Goal: Transaction & Acquisition: Book appointment/travel/reservation

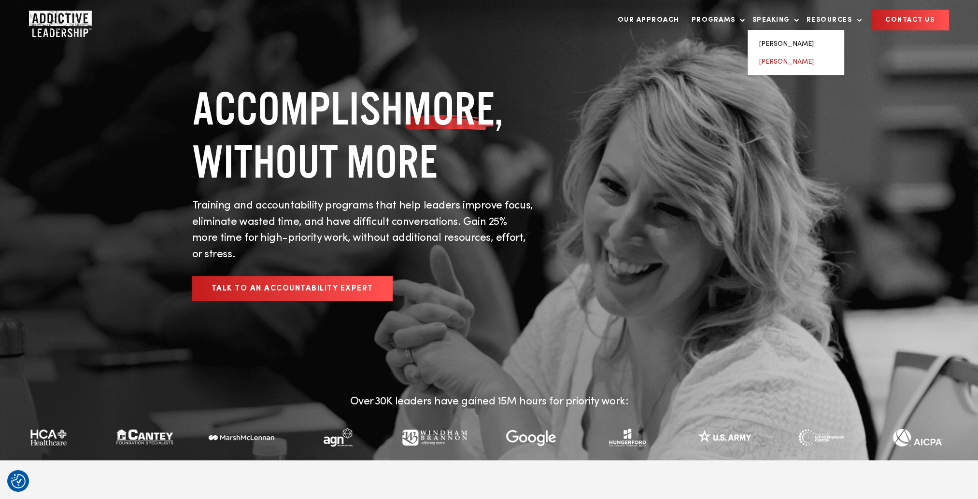
click at [776, 65] on link "[PERSON_NAME]" at bounding box center [786, 61] width 55 height 7
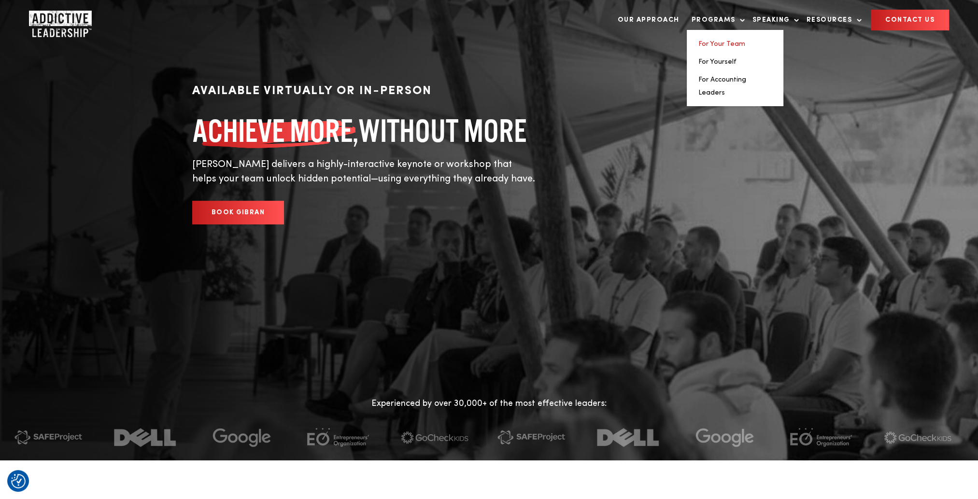
click at [710, 47] on link "For Your Team" at bounding box center [721, 44] width 47 height 7
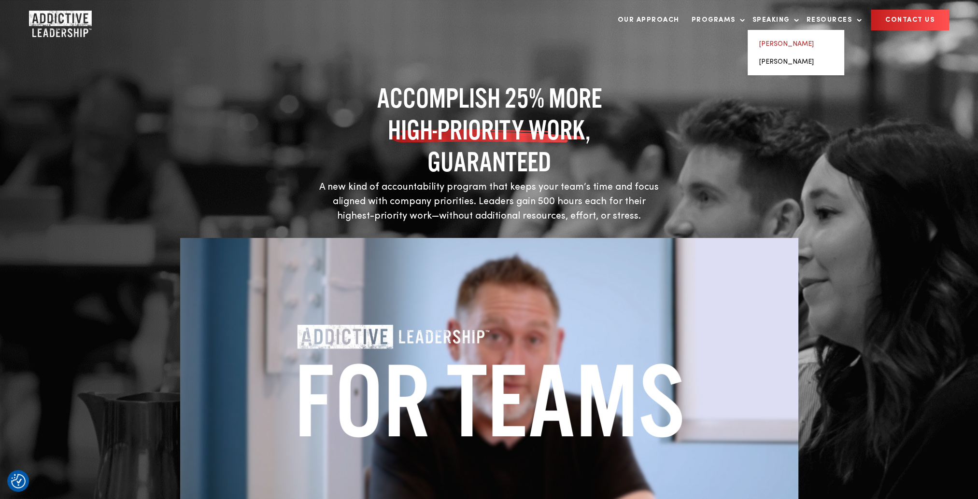
click at [776, 43] on link "[PERSON_NAME]" at bounding box center [786, 44] width 55 height 7
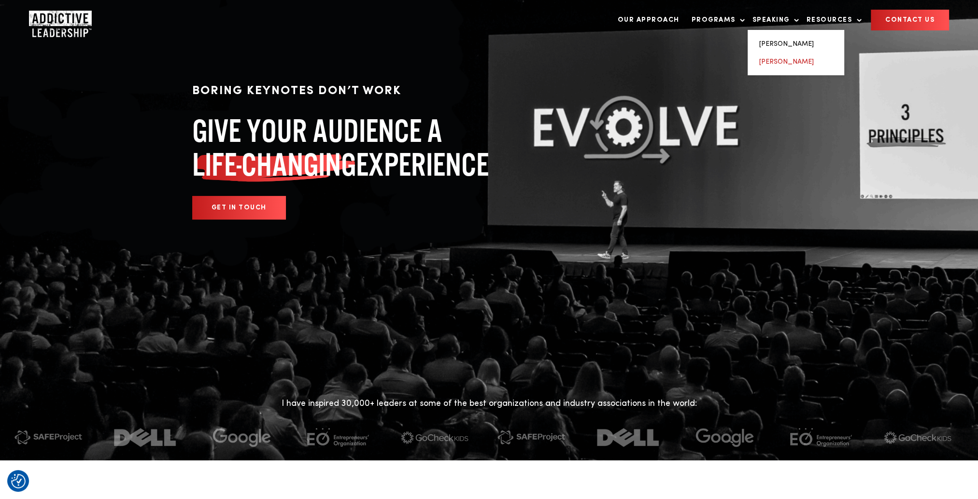
click at [773, 61] on link "[PERSON_NAME]" at bounding box center [786, 61] width 55 height 7
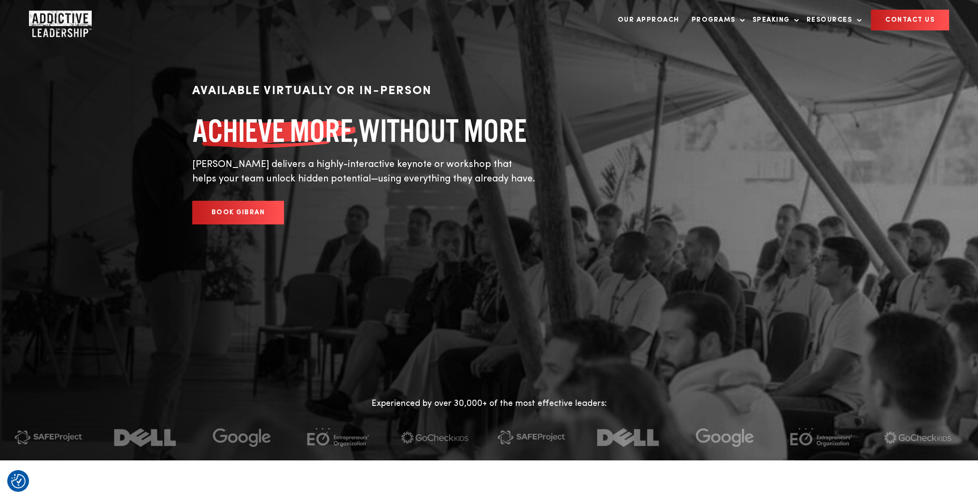
click at [229, 214] on link "BOOK GIBRAN" at bounding box center [238, 213] width 92 height 24
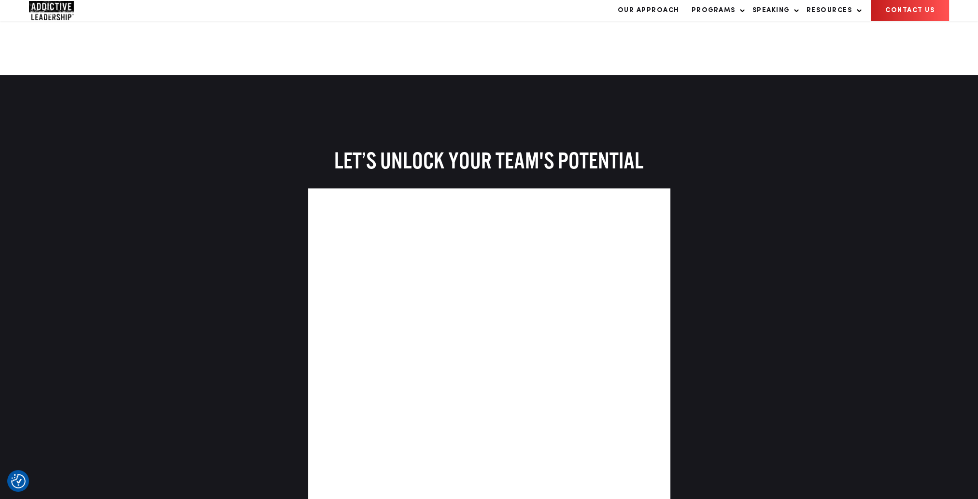
scroll to position [1891, 0]
